Goal: Task Accomplishment & Management: Manage account settings

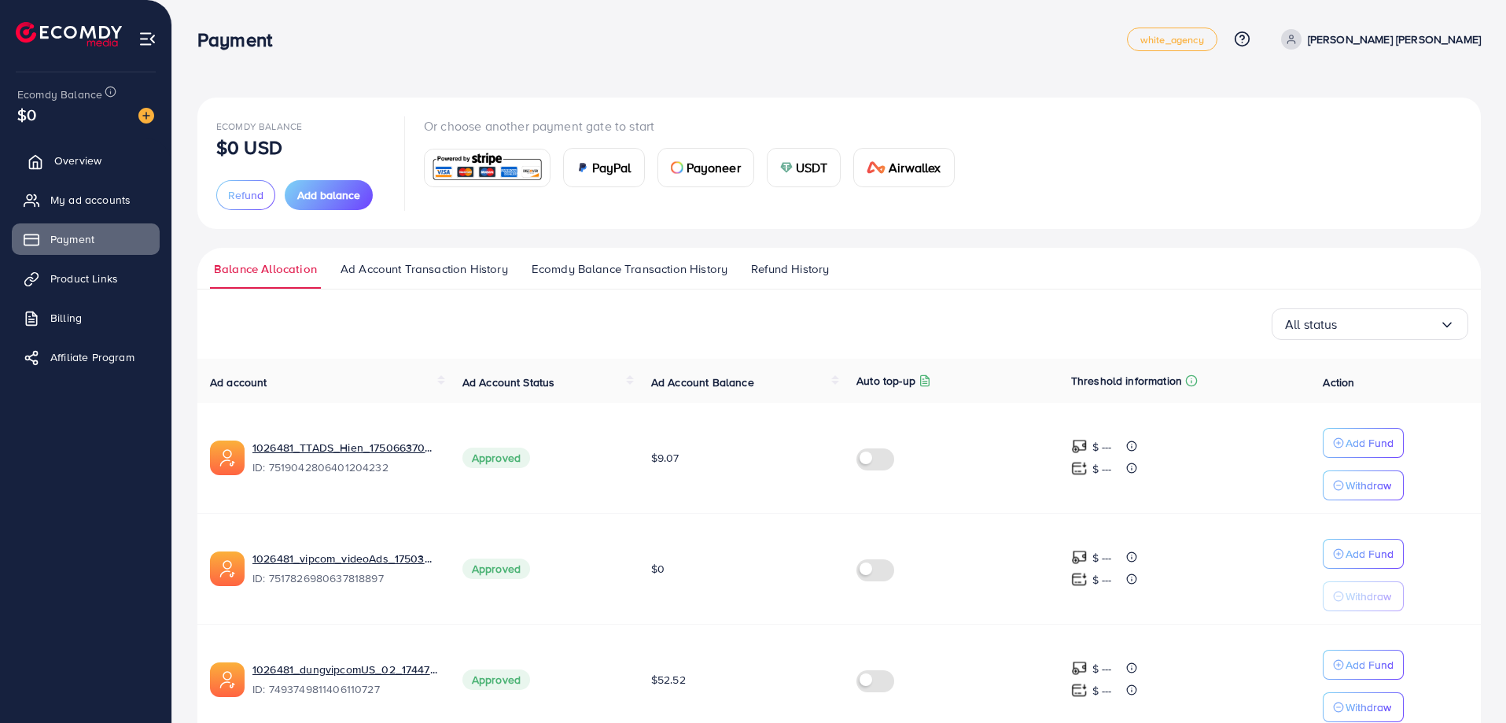
click at [76, 160] on span "Overview" at bounding box center [77, 161] width 47 height 16
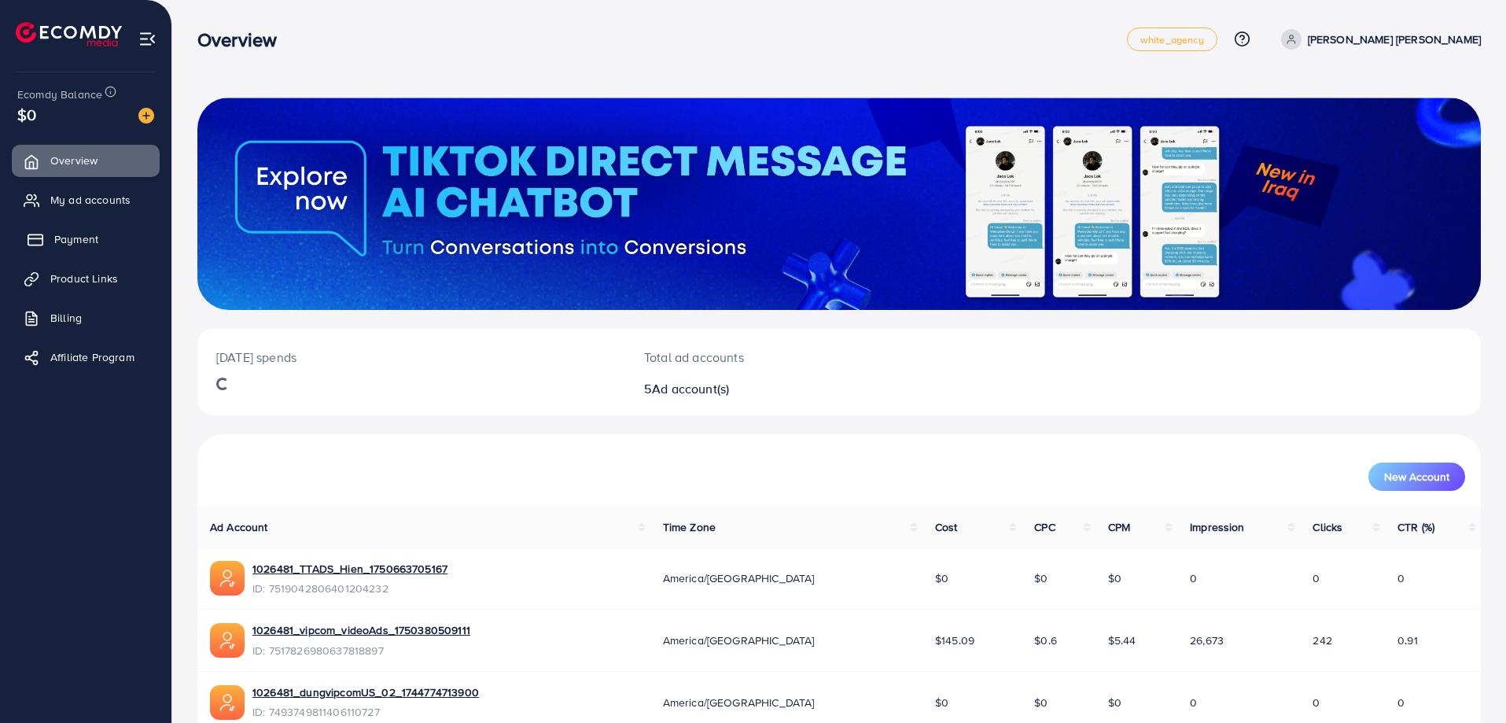
click at [83, 241] on span "Payment" at bounding box center [76, 239] width 44 height 16
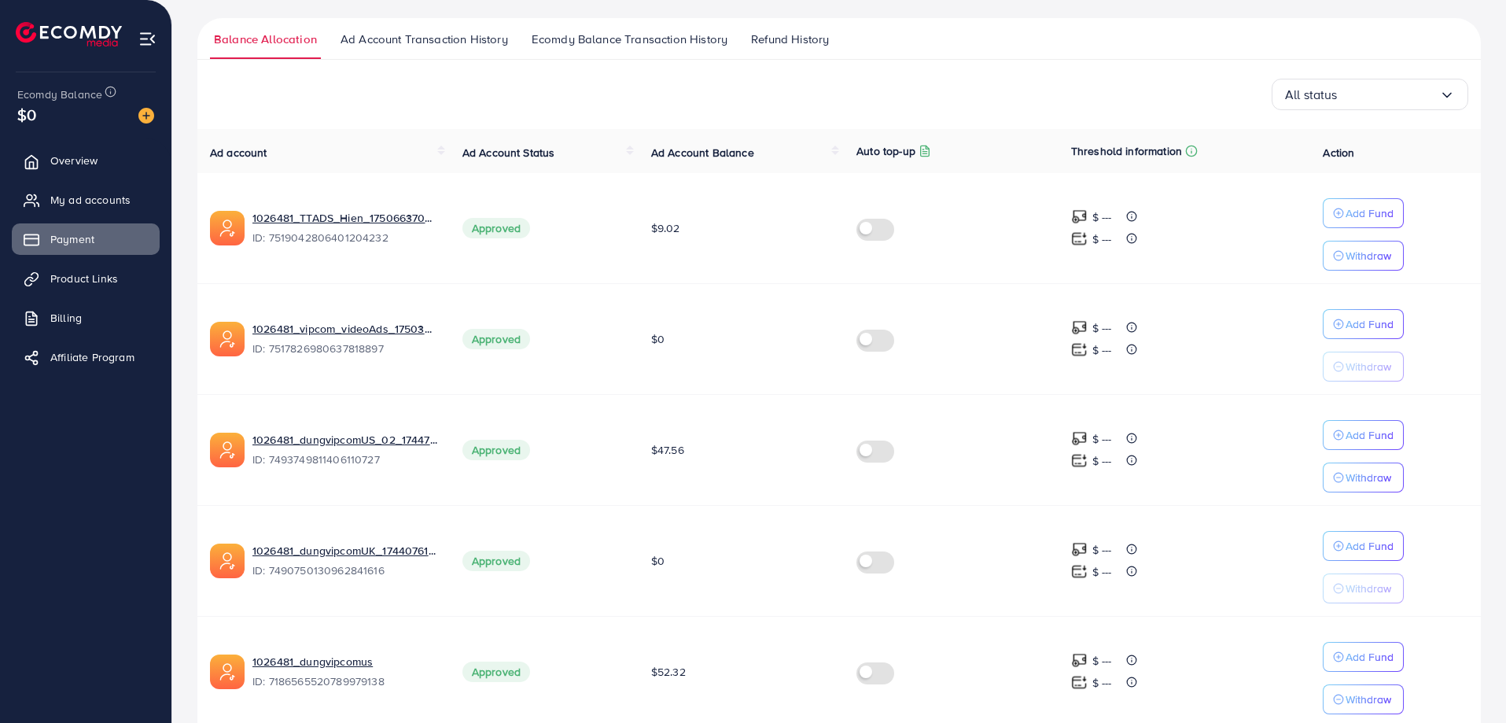
scroll to position [300, 0]
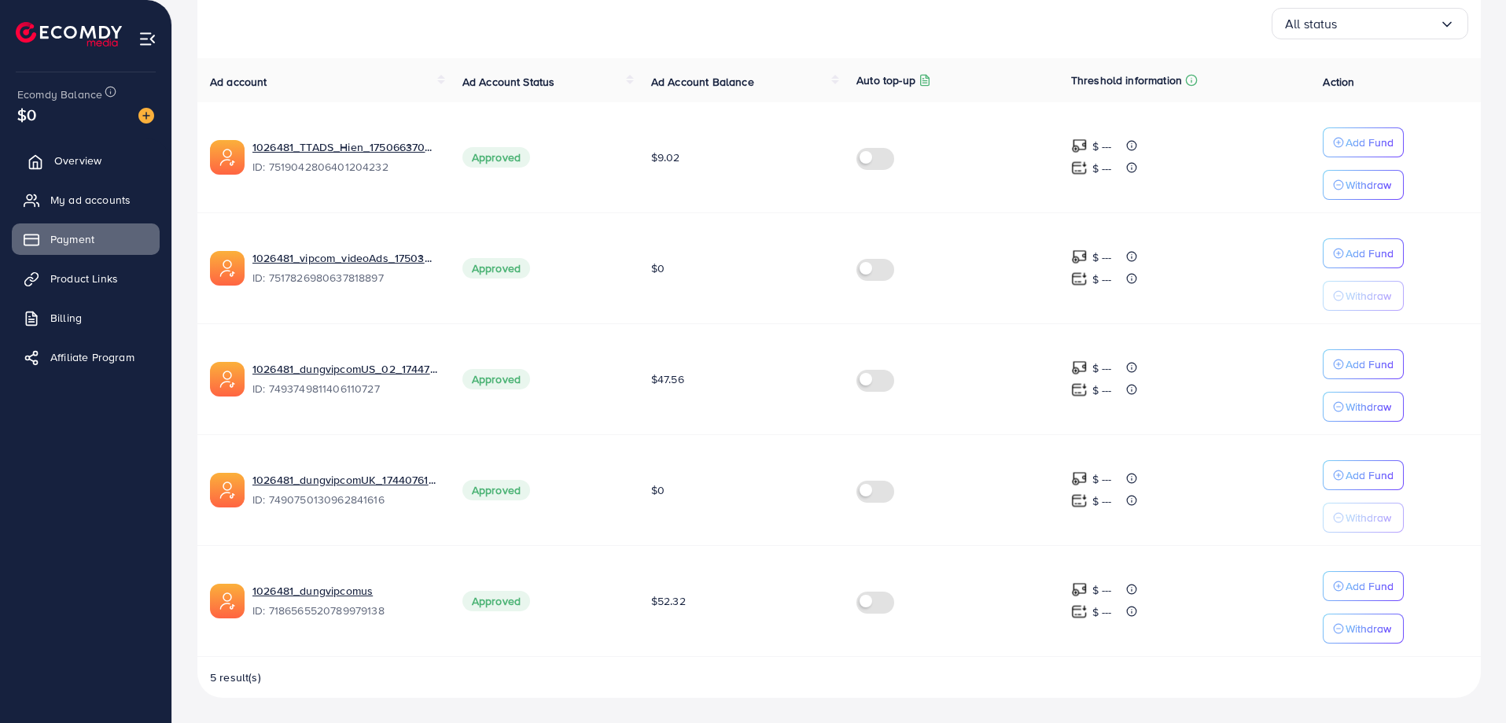
click at [75, 151] on link "Overview" at bounding box center [86, 160] width 148 height 31
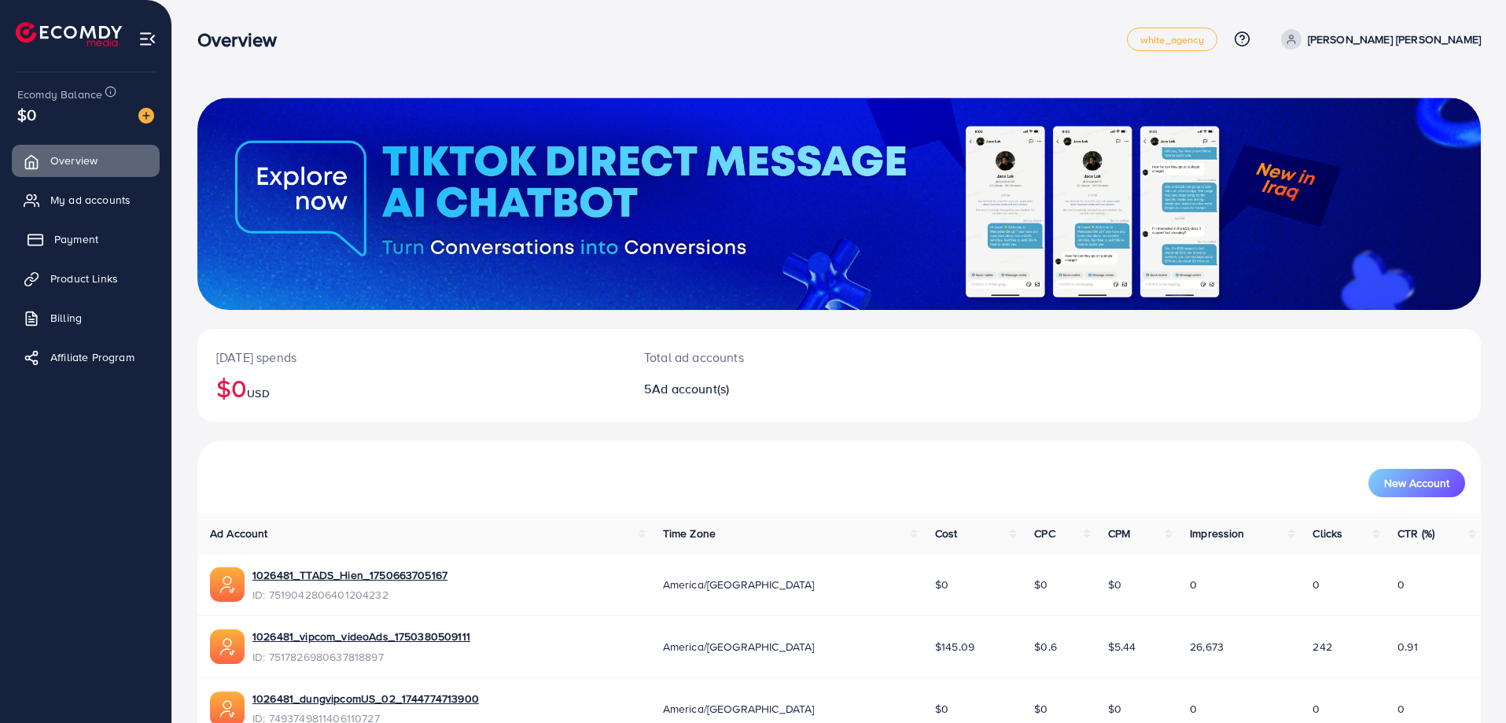
click at [80, 234] on span "Payment" at bounding box center [76, 239] width 44 height 16
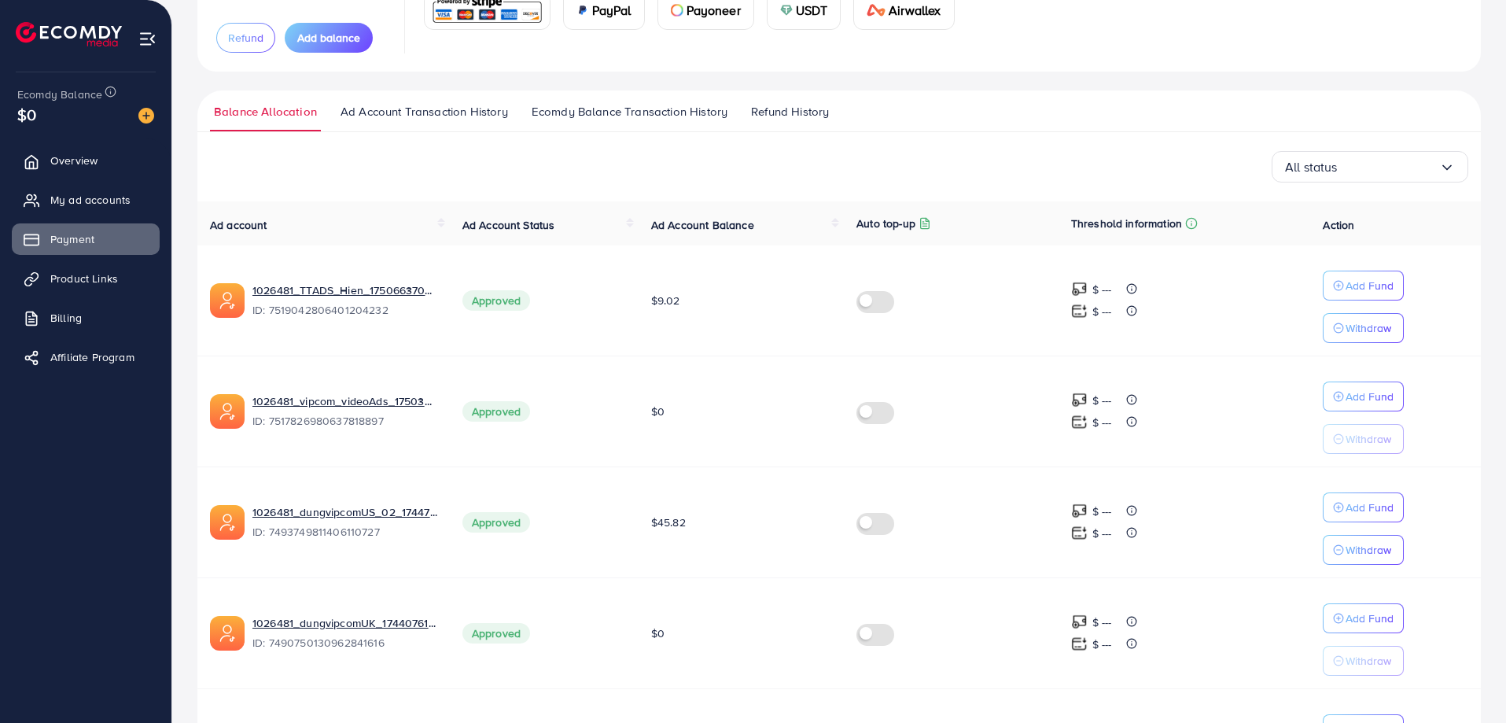
scroll to position [300, 0]
